Goal: Communication & Community: Participate in discussion

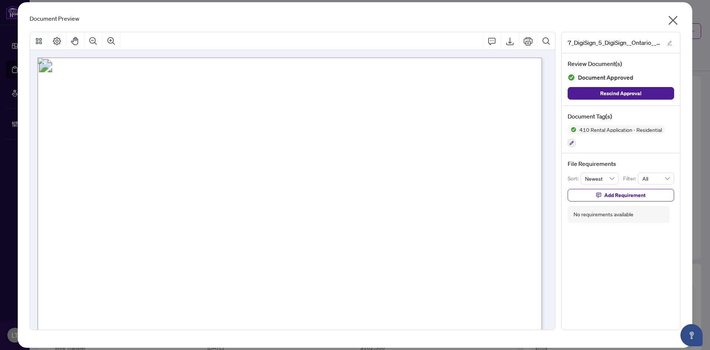
scroll to position [1013, 0]
click at [672, 20] on icon "close" at bounding box center [673, 20] width 9 height 9
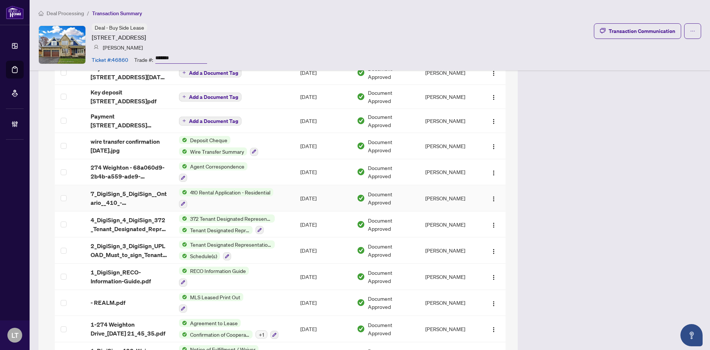
scroll to position [1124, 0]
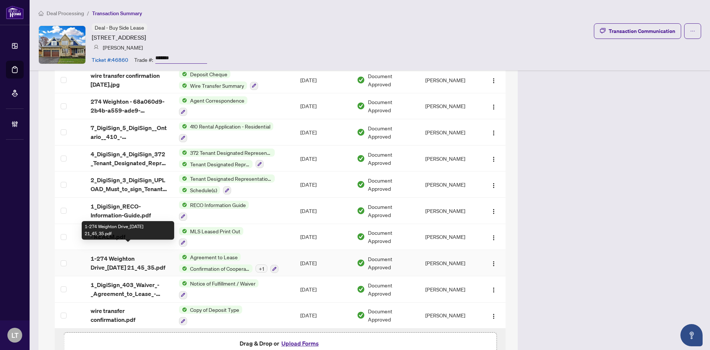
click at [100, 258] on span "1-274 Weighton Drive_2025-08-01 21_45_35.pdf" at bounding box center [129, 263] width 77 height 18
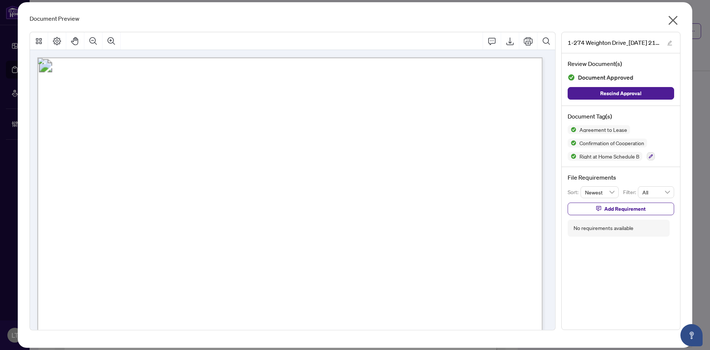
click at [672, 23] on icon "close" at bounding box center [673, 20] width 12 height 12
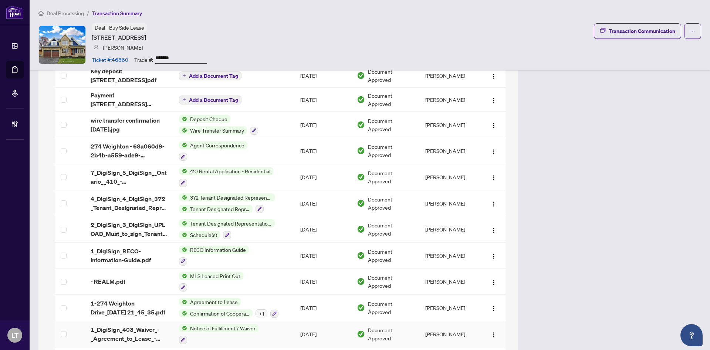
scroll to position [1078, 0]
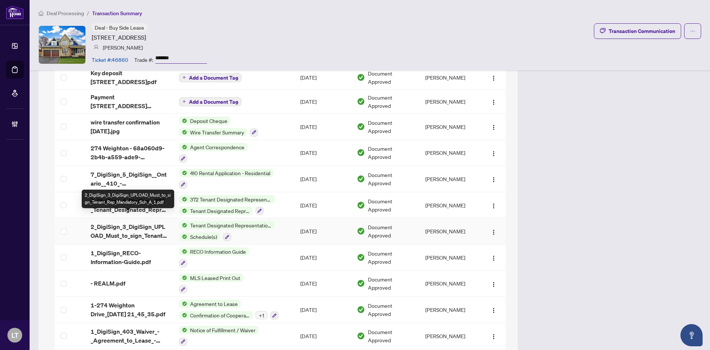
click at [134, 230] on span "2_DigiSign_3_DigiSign_UPLOAD_Must_to_sign_Tenant_Rep_Mandatory_Sch_A_1.pdf" at bounding box center [129, 231] width 77 height 18
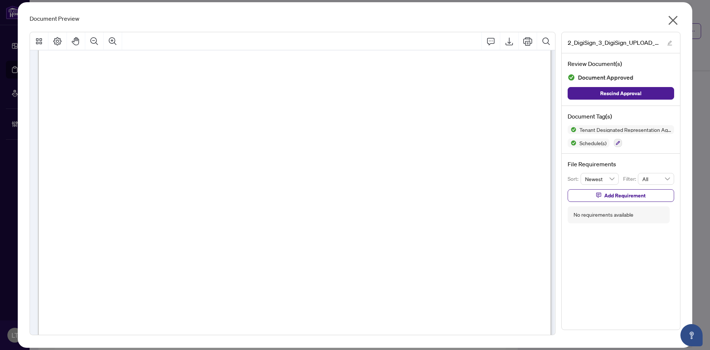
scroll to position [814, 0]
click at [675, 18] on icon "close" at bounding box center [673, 20] width 9 height 9
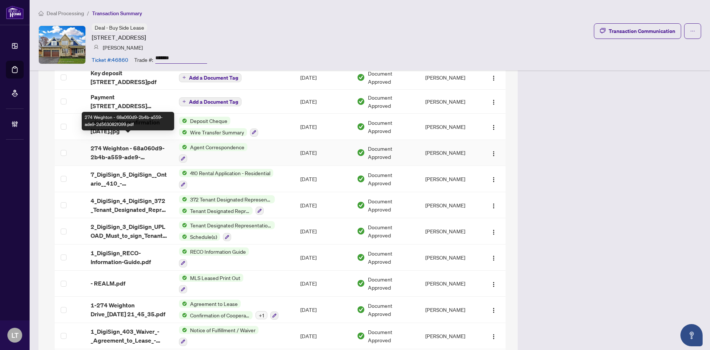
click at [117, 148] on span "274 Weighton - 68a060d9-2b4b-a559-ade9-2d563082f099.pdf" at bounding box center [129, 153] width 77 height 18
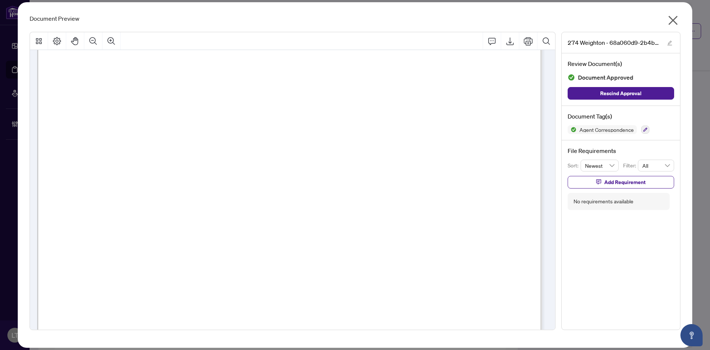
scroll to position [148, 0]
click at [671, 20] on icon "close" at bounding box center [673, 20] width 12 height 12
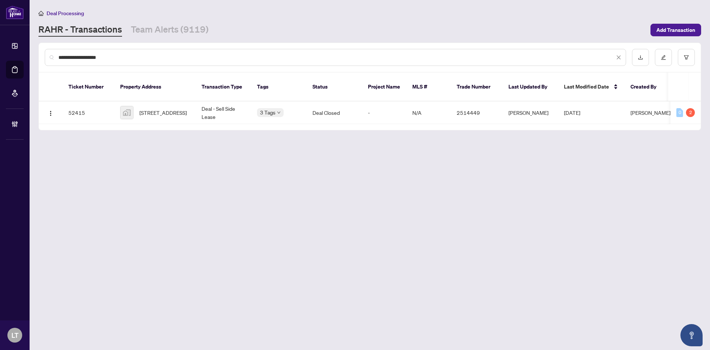
drag, startPoint x: 117, startPoint y: 55, endPoint x: 50, endPoint y: 51, distance: 66.3
click at [50, 51] on div "**********" at bounding box center [335, 57] width 581 height 17
paste input "text"
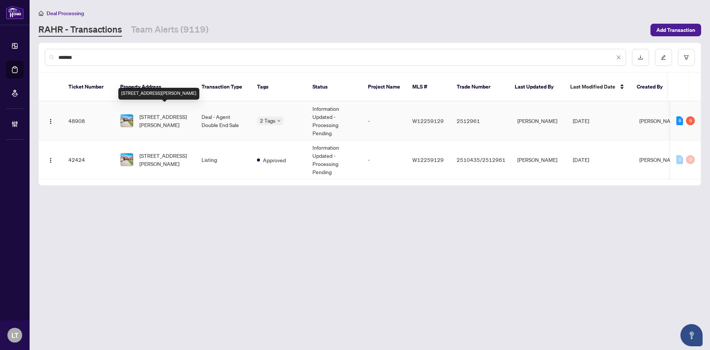
type input "*******"
click at [149, 119] on span "[STREET_ADDRESS][PERSON_NAME]" at bounding box center [164, 120] width 50 height 16
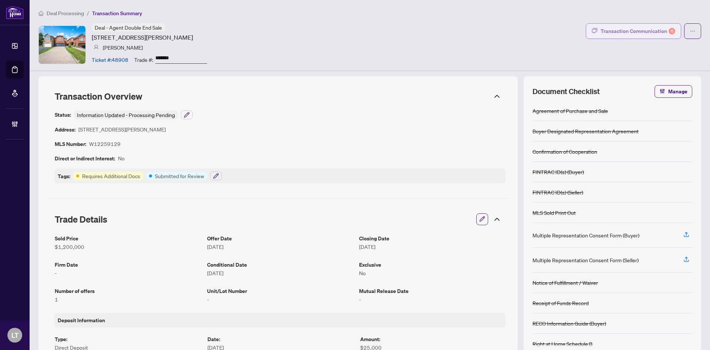
click at [638, 31] on div "Transaction Communication 6" at bounding box center [638, 31] width 75 height 12
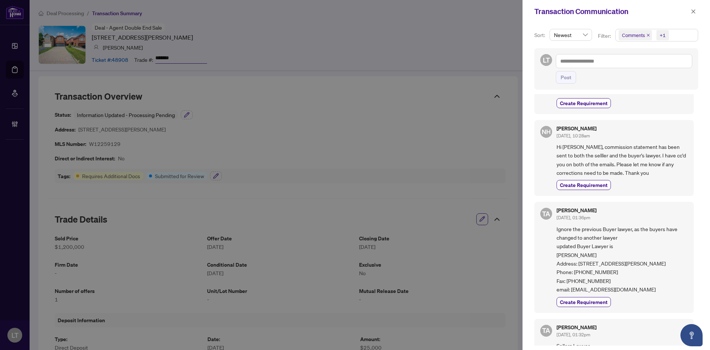
scroll to position [74, 0]
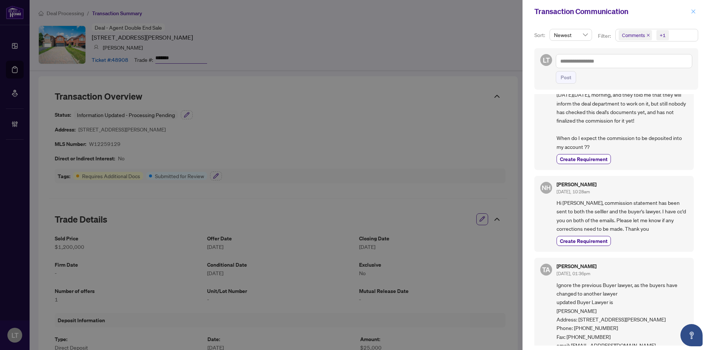
click at [692, 12] on icon "close" at bounding box center [693, 11] width 5 height 5
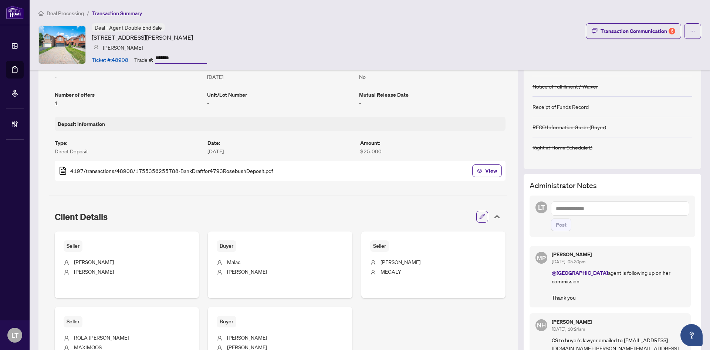
scroll to position [296, 0]
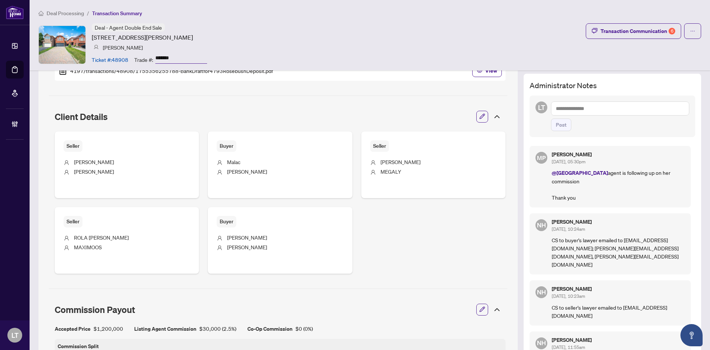
click at [572, 106] on textarea at bounding box center [620, 108] width 138 height 14
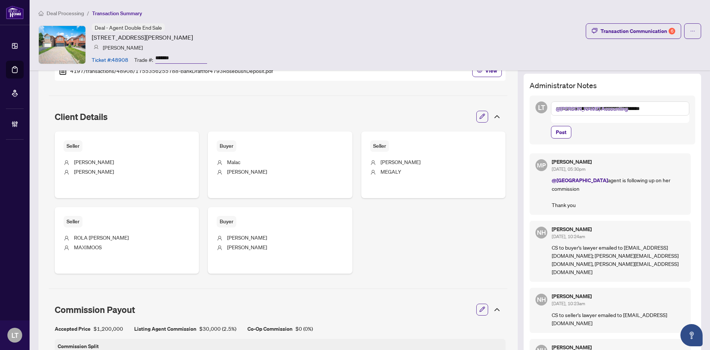
click at [604, 109] on textarea "**********" at bounding box center [620, 108] width 138 height 14
type textarea "**********"
click at [556, 126] on span "Post" at bounding box center [561, 132] width 11 height 12
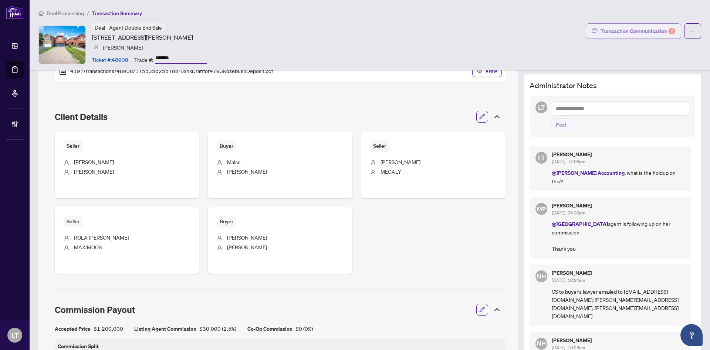
click at [616, 28] on div "Transaction Communication 6" at bounding box center [638, 31] width 75 height 12
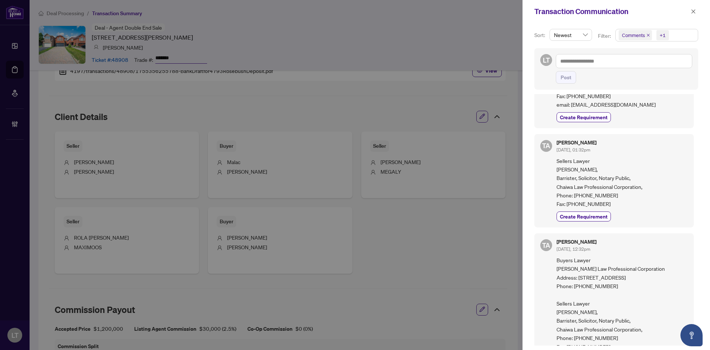
scroll to position [333, 0]
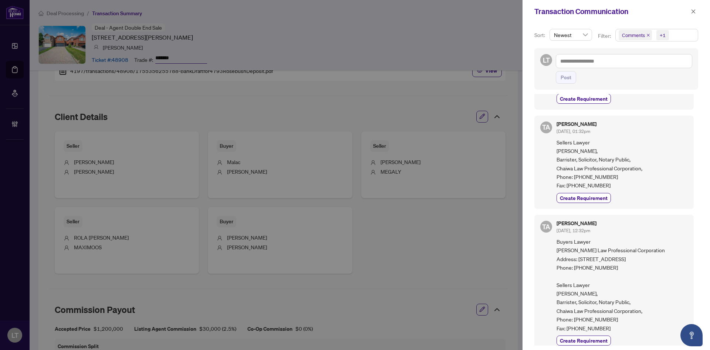
click at [369, 90] on div at bounding box center [355, 175] width 710 height 350
click at [693, 11] on icon "close" at bounding box center [693, 11] width 5 height 5
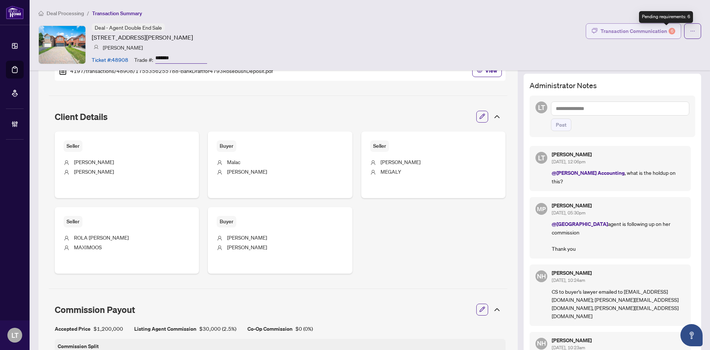
click at [623, 24] on button "Transaction Communication 6" at bounding box center [633, 31] width 95 height 16
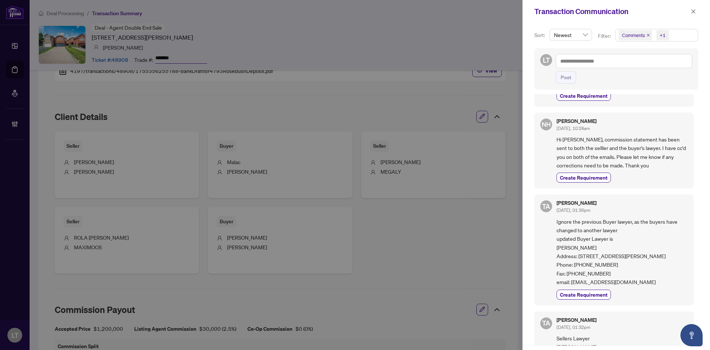
scroll to position [0, 0]
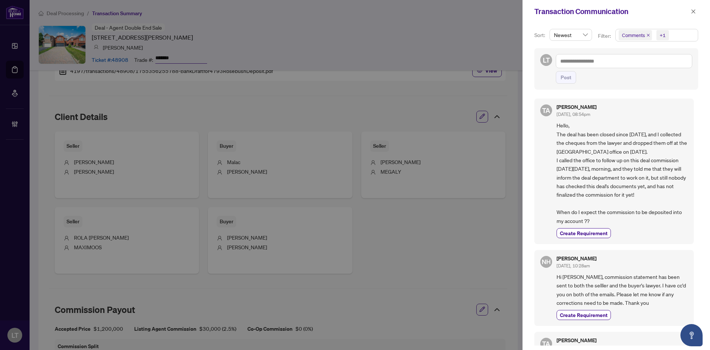
click at [648, 35] on icon "close" at bounding box center [649, 35] width 4 height 4
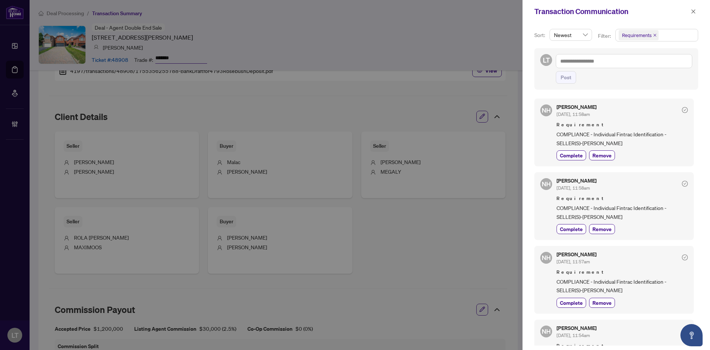
click at [439, 103] on div at bounding box center [355, 175] width 710 height 350
click at [693, 11] on icon "close" at bounding box center [693, 11] width 5 height 5
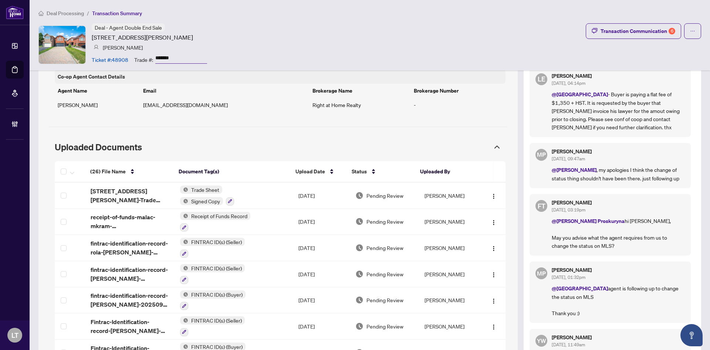
scroll to position [592, 0]
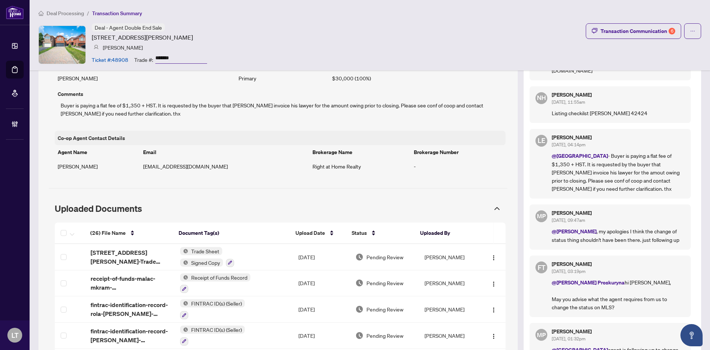
drag, startPoint x: 92, startPoint y: 37, endPoint x: 250, endPoint y: 37, distance: 157.6
click at [250, 37] on div "Deal - Agent Double End Sale 4793 Rosebush Rd, Mississauga, Ontario L5M 5N2, Ca…" at bounding box center [369, 44] width 663 height 43
copy article "[STREET_ADDRESS][PERSON_NAME]"
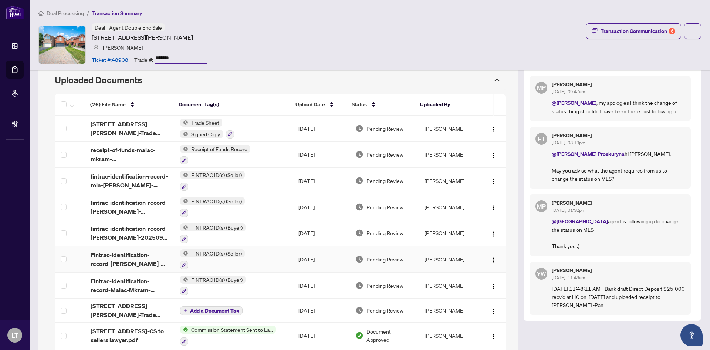
scroll to position [629, 0]
